Goal: Task Accomplishment & Management: Manage account settings

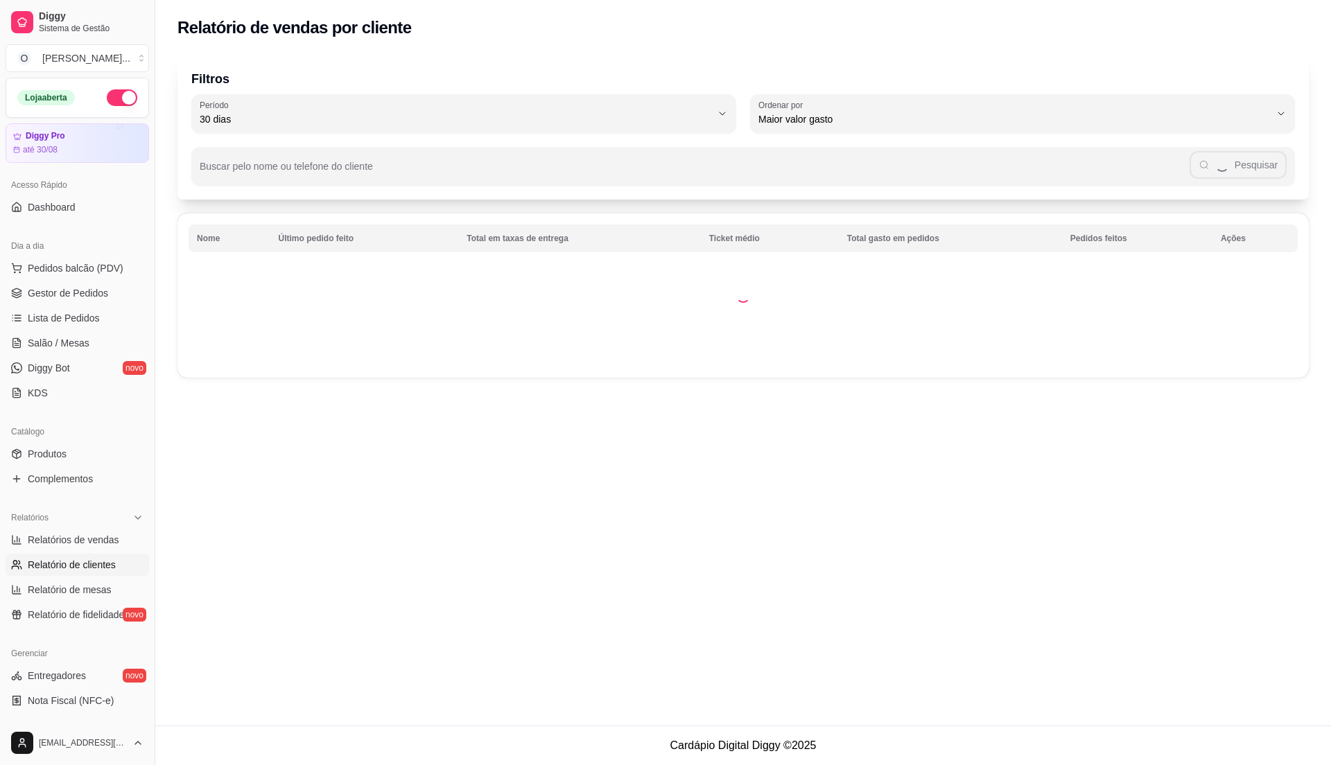
select select "30"
select select "HIGHEST_TOTAL_SPENT_WITH_ORDERS"
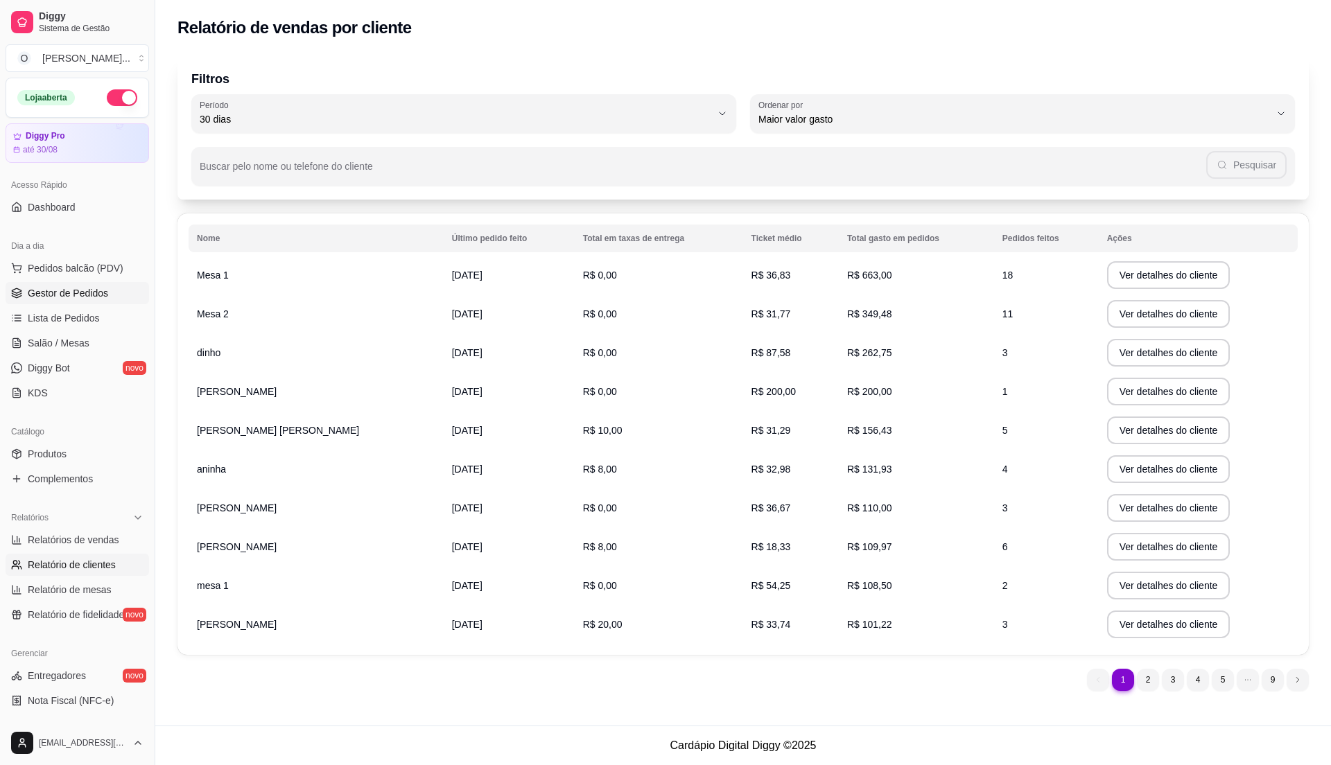
click at [47, 292] on span "Gestor de Pedidos" at bounding box center [68, 293] width 80 height 14
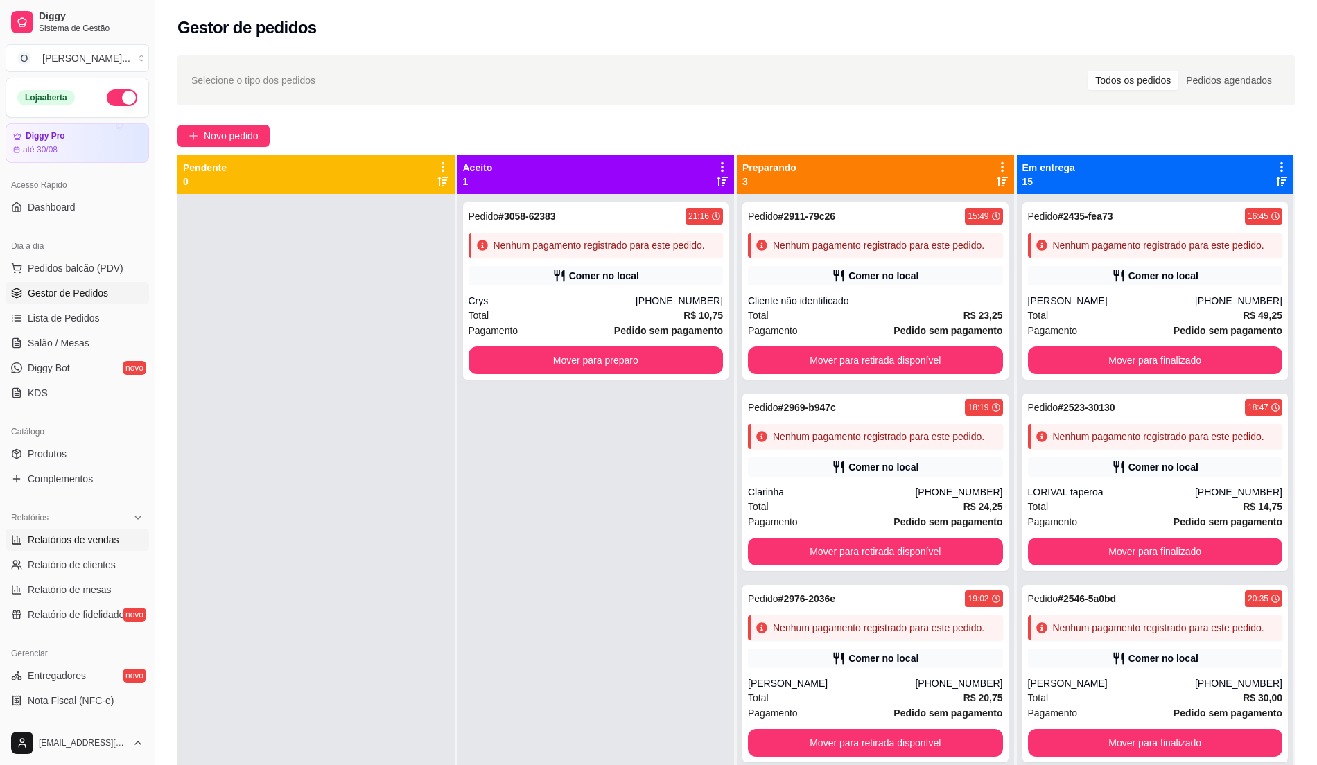
click at [48, 539] on span "Relatórios de vendas" at bounding box center [74, 540] width 92 height 14
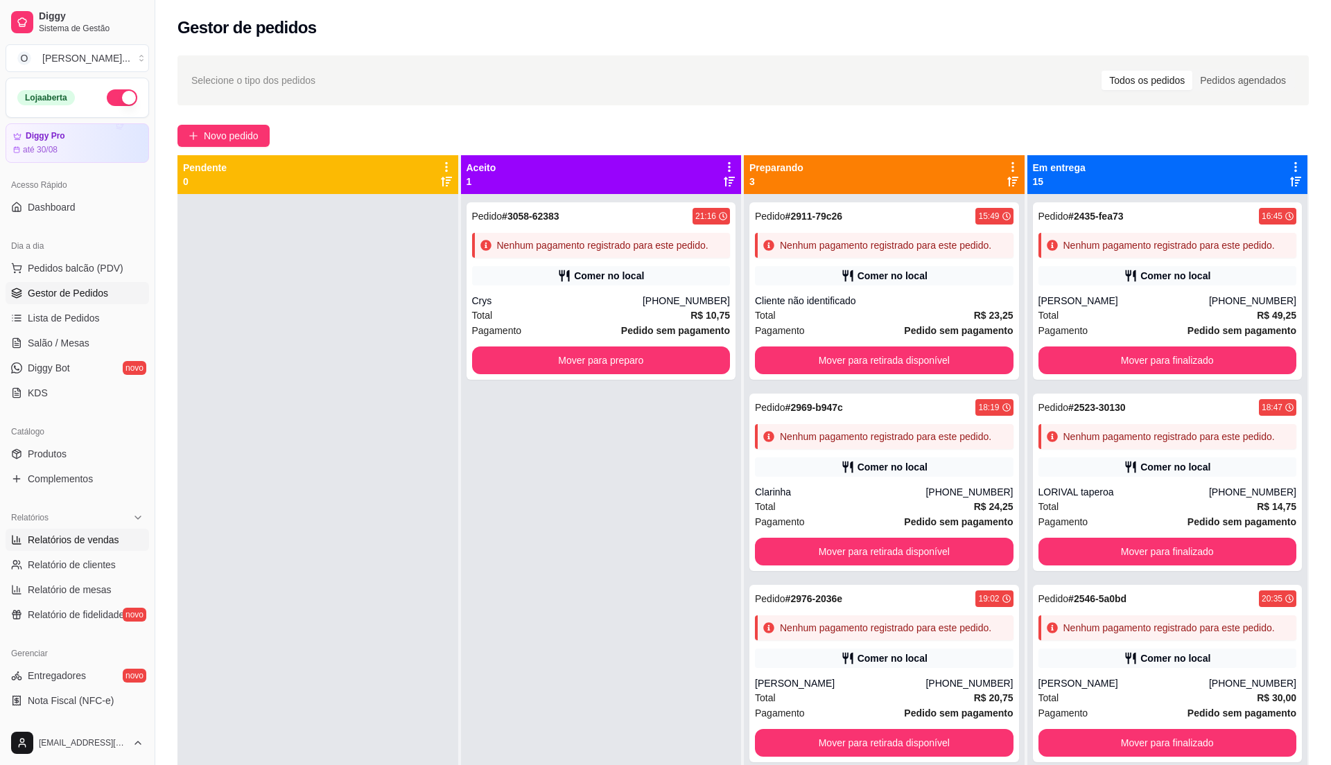
select select "ALL"
select select "0"
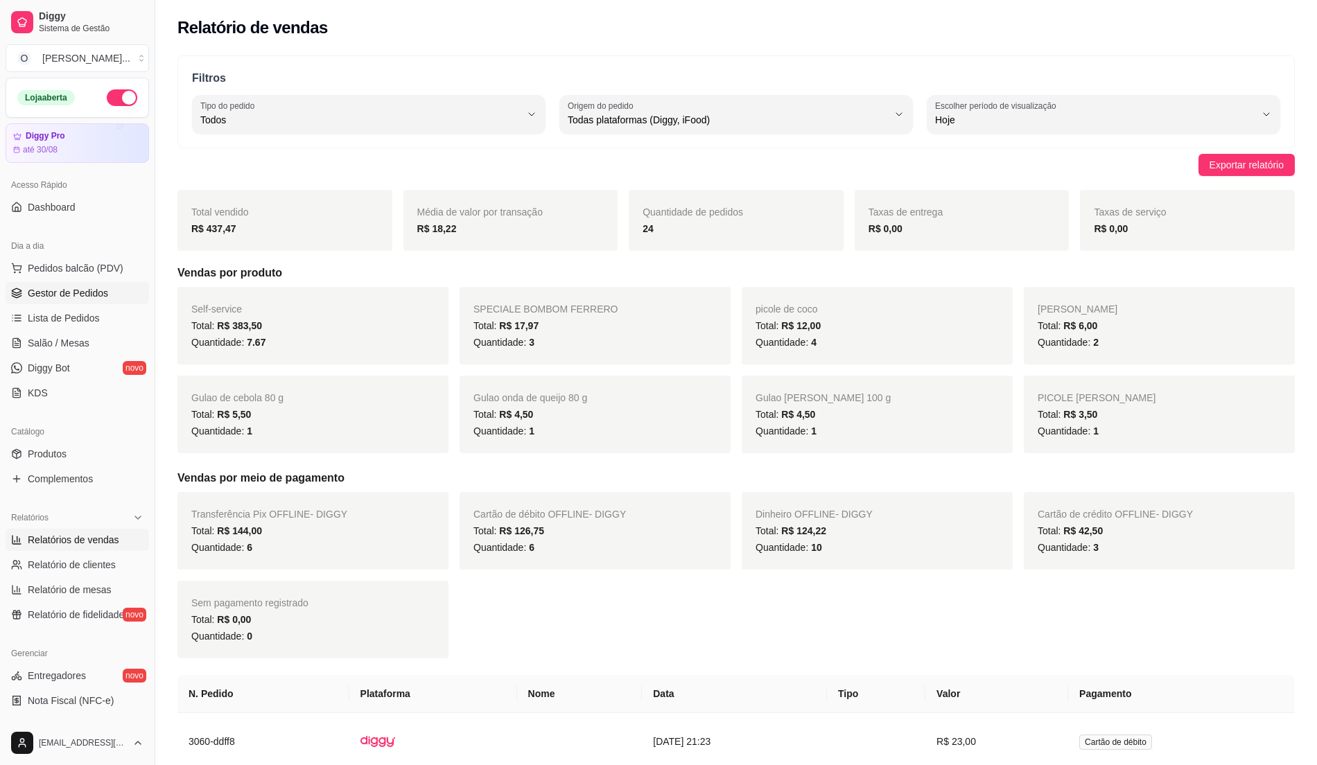
click at [73, 284] on link "Gestor de Pedidos" at bounding box center [77, 293] width 143 height 22
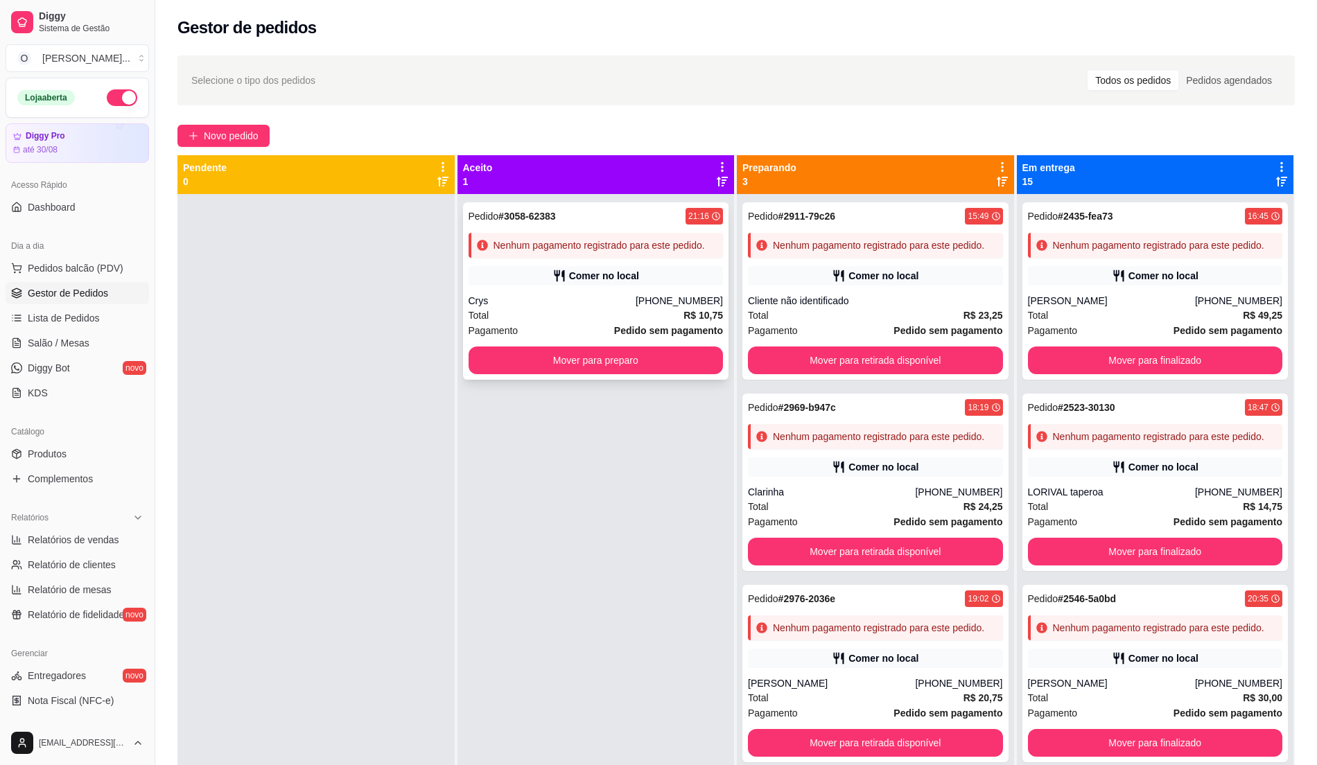
click at [496, 259] on div "Pedido # 3058-62383 21:16 Nenhum pagamento registrado para este pedido. [PERSON…" at bounding box center [596, 290] width 266 height 177
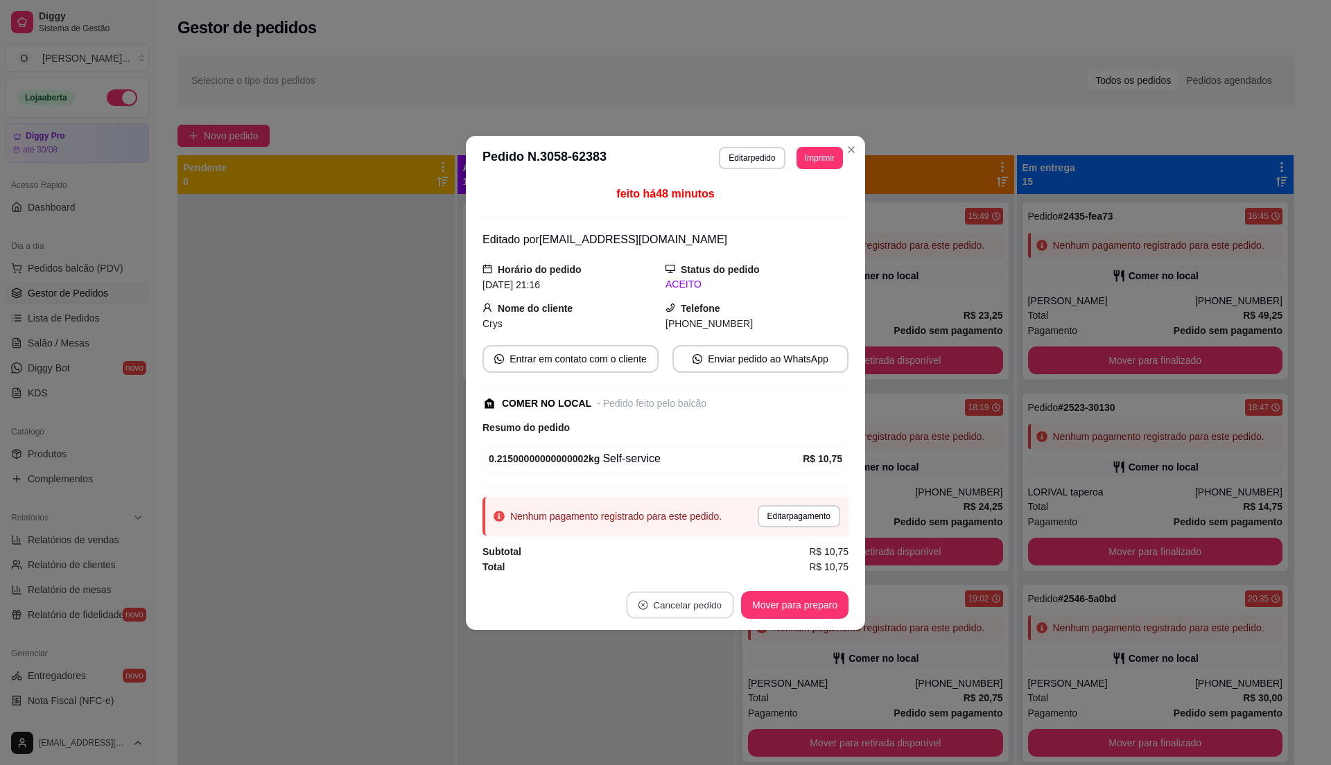
click at [705, 611] on button "Cancelar pedido" at bounding box center [679, 604] width 107 height 27
click at [711, 559] on button "Sim" at bounding box center [718, 572] width 55 height 28
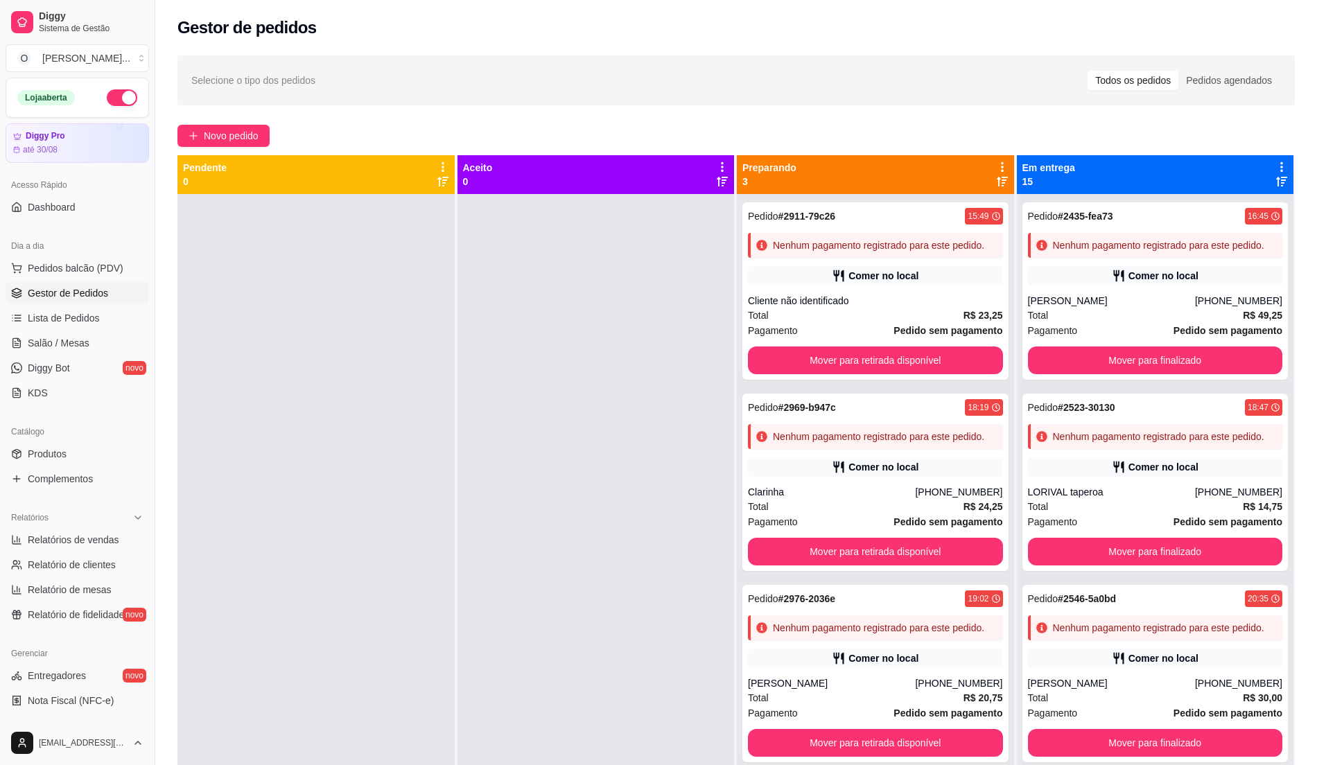
drag, startPoint x: 459, startPoint y: 556, endPoint x: 403, endPoint y: 458, distance: 112.7
click at [458, 555] on div at bounding box center [596, 576] width 277 height 765
click at [97, 109] on div "Loja aberta" at bounding box center [77, 97] width 142 height 39
click at [120, 98] on button "button" at bounding box center [122, 97] width 31 height 17
